Goal: Task Accomplishment & Management: Use online tool/utility

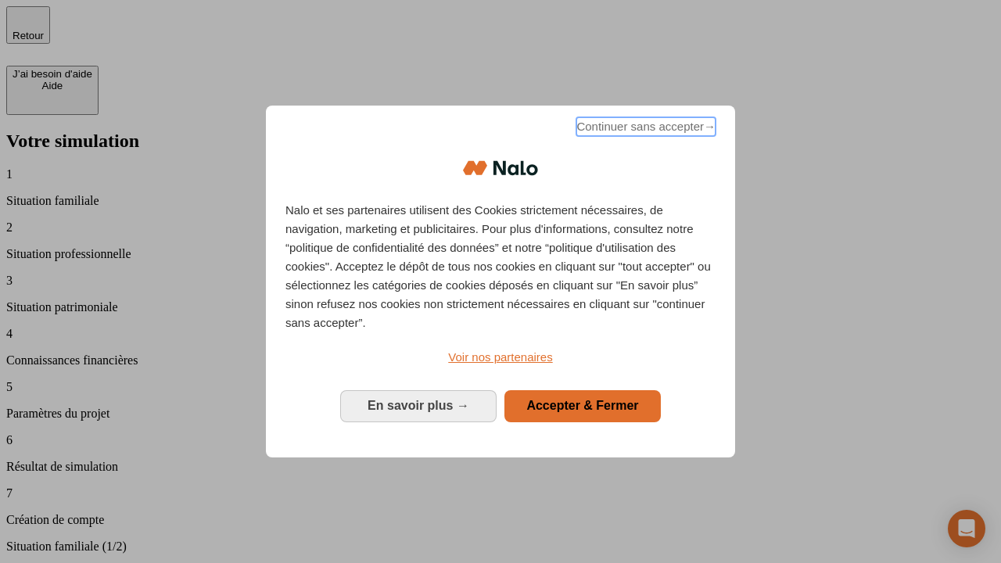
click at [645, 129] on span "Continuer sans accepter →" at bounding box center [646, 126] width 139 height 19
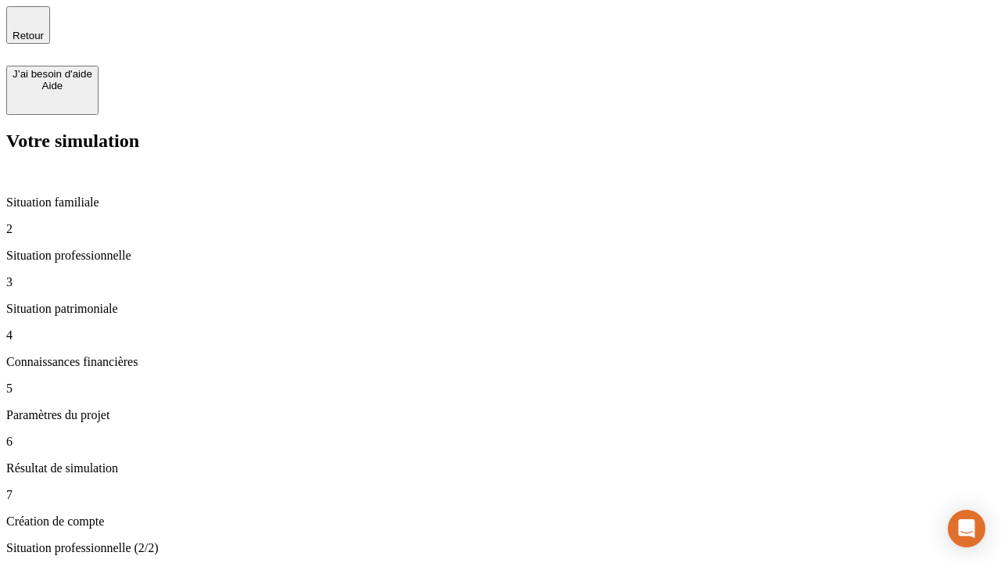
type input "30 000"
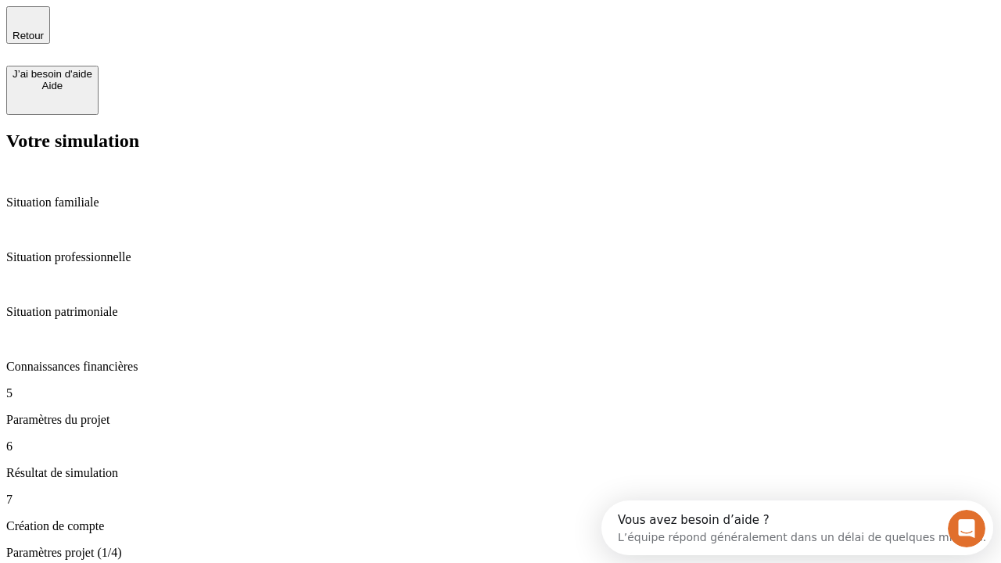
scroll to position [14, 0]
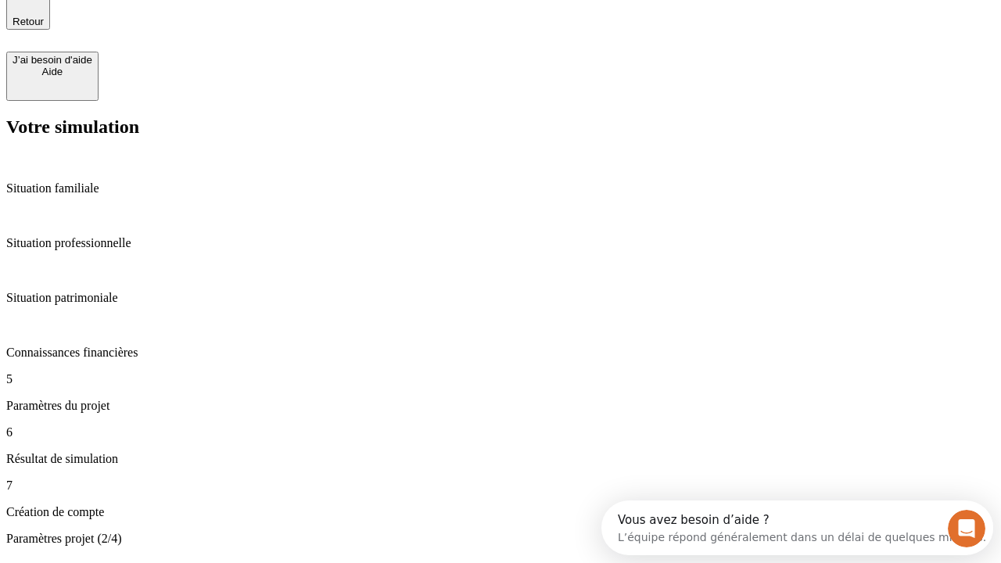
type input "25"
type input "1 000"
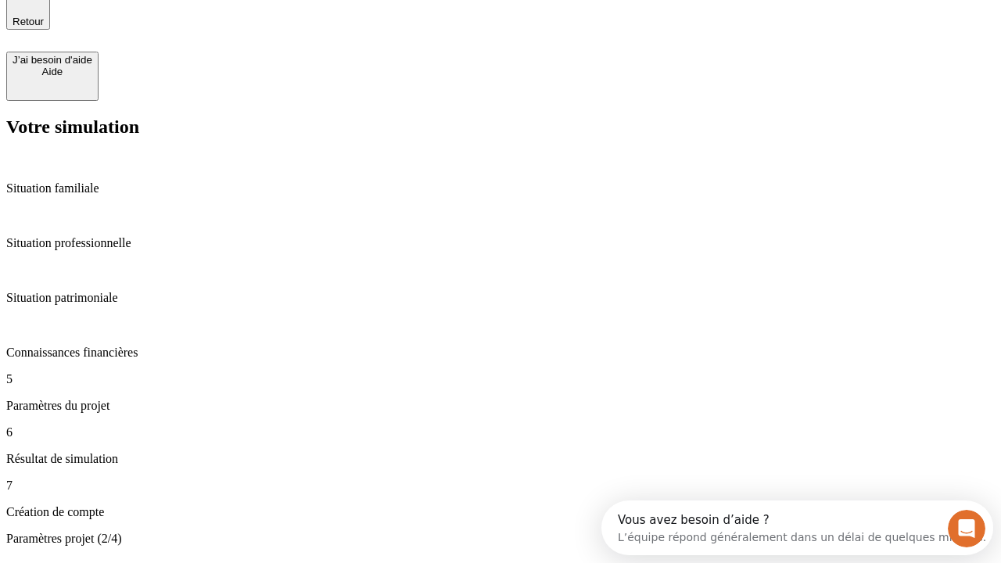
type input "640"
